Goal: Information Seeking & Learning: Learn about a topic

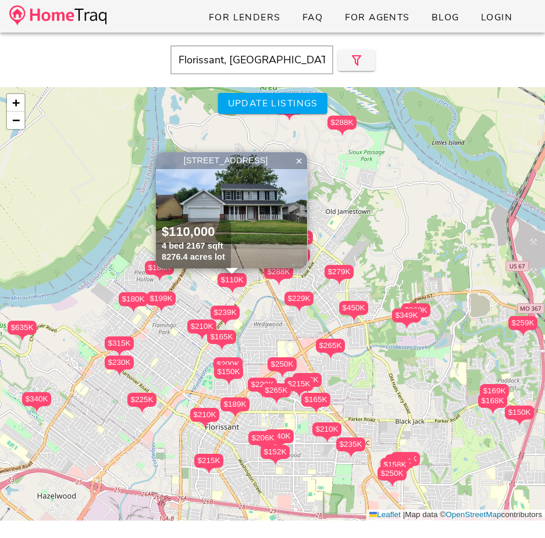
click at [237, 59] on input "Florissant, [GEOGRAPHIC_DATA]" at bounding box center [251, 59] width 163 height 29
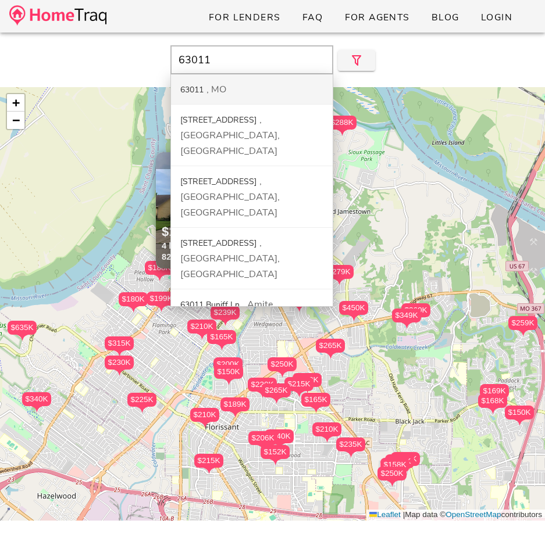
click at [227, 95] on div "63011 [GEOGRAPHIC_DATA]" at bounding box center [252, 89] width 162 height 30
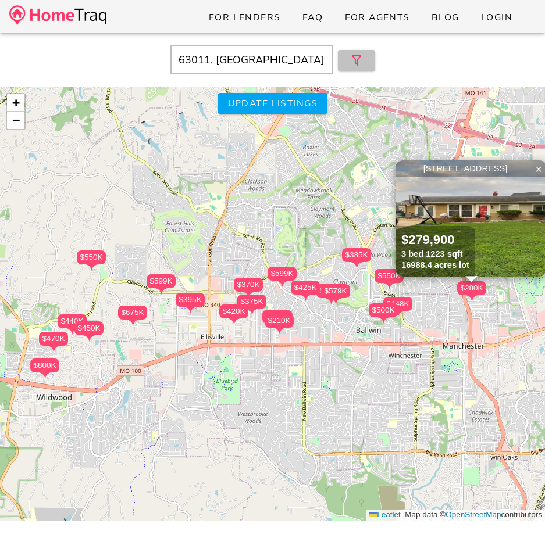
click at [364, 50] on button "button" at bounding box center [356, 60] width 37 height 21
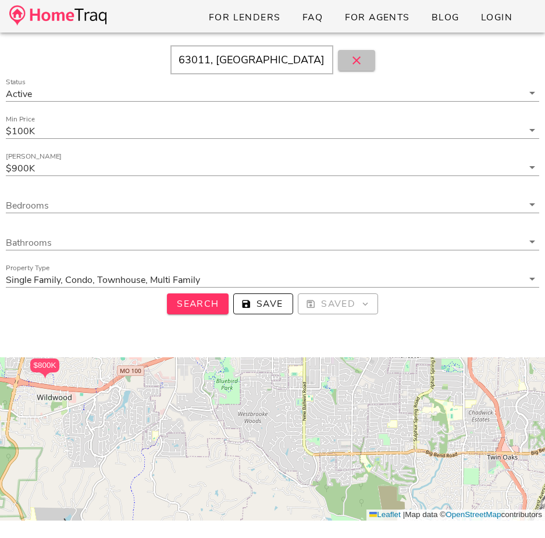
click at [354, 68] on button "button" at bounding box center [356, 60] width 37 height 21
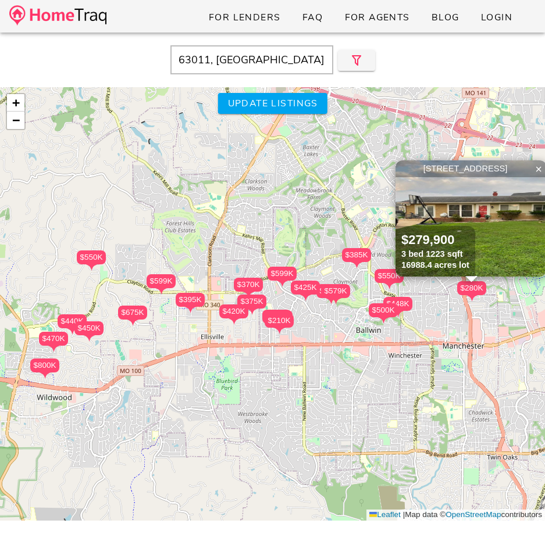
click at [224, 55] on input "63011, [GEOGRAPHIC_DATA]" at bounding box center [251, 59] width 163 height 29
paste input "5742"
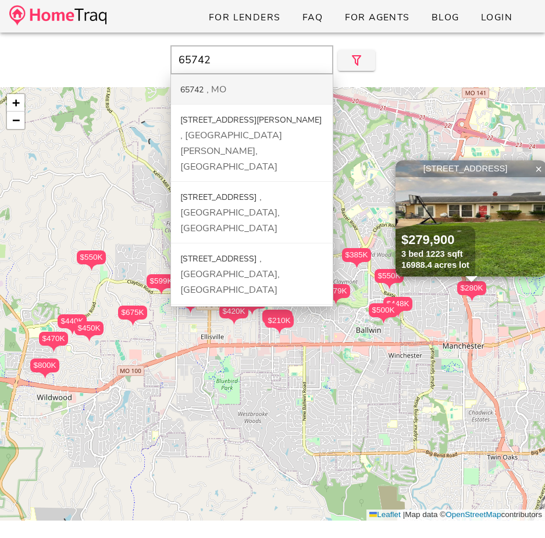
click at [239, 80] on div "65742 MO" at bounding box center [252, 89] width 162 height 30
type input "65742, [GEOGRAPHIC_DATA]"
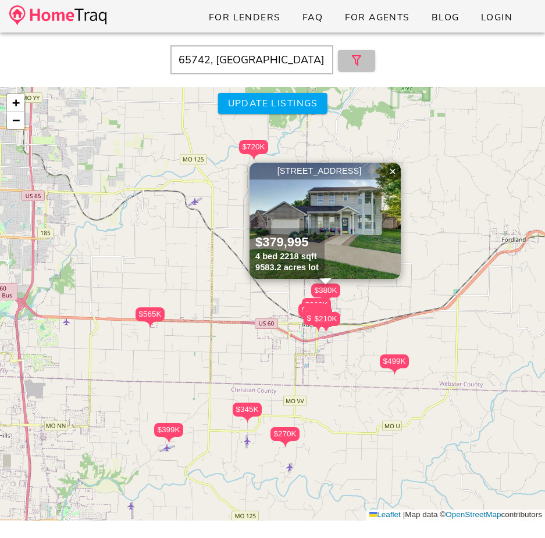
click at [370, 59] on button "button" at bounding box center [356, 60] width 37 height 21
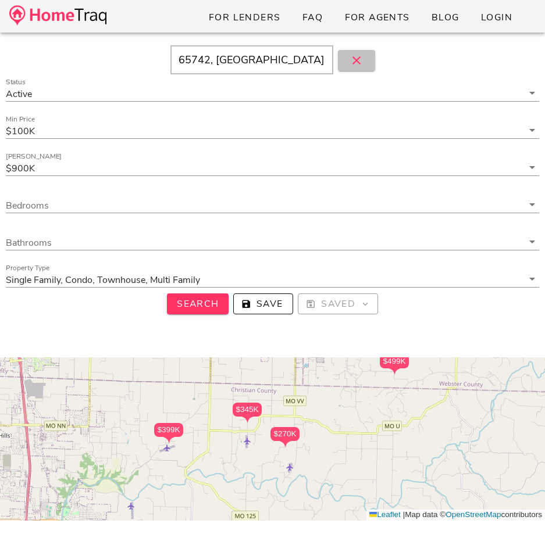
click at [370, 59] on button "button" at bounding box center [356, 60] width 37 height 21
